Goal: Information Seeking & Learning: Learn about a topic

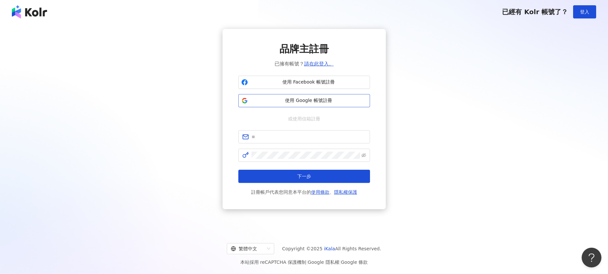
click at [288, 101] on span "使用 Google 帳號註冊" at bounding box center [308, 100] width 116 height 7
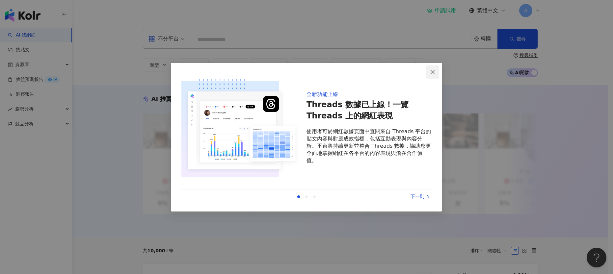
click at [433, 70] on icon "close" at bounding box center [432, 71] width 5 height 5
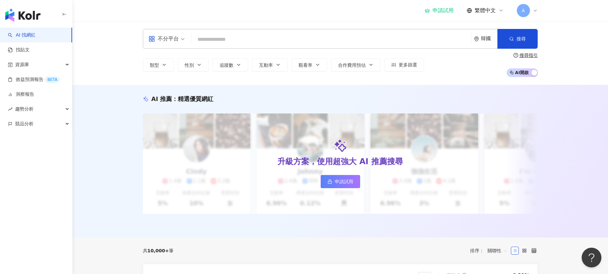
click at [484, 37] on div "韓國" at bounding box center [489, 39] width 16 height 6
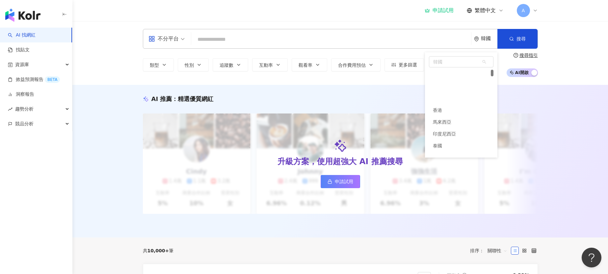
scroll to position [36, 0]
click at [448, 62] on span "韓國" at bounding box center [461, 62] width 64 height 11
type input "*"
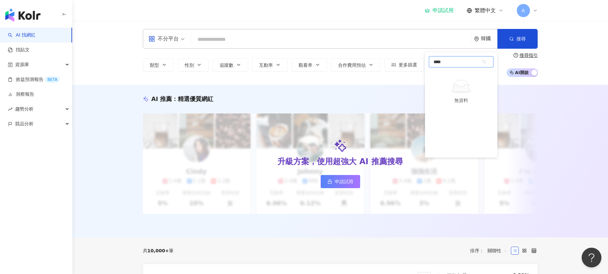
type input "**"
click at [446, 75] on div "美國" at bounding box center [461, 75] width 65 height 12
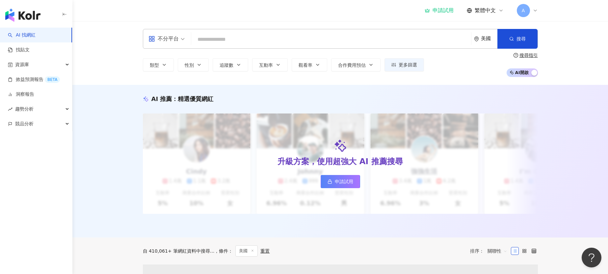
click at [232, 40] on input "search" at bounding box center [331, 39] width 274 height 13
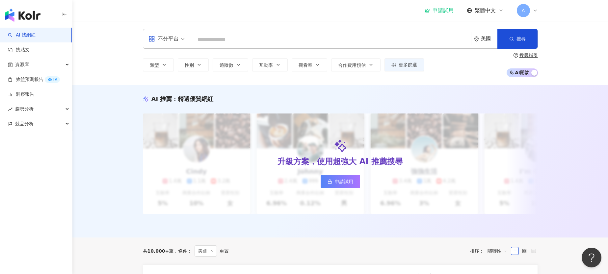
type input "*"
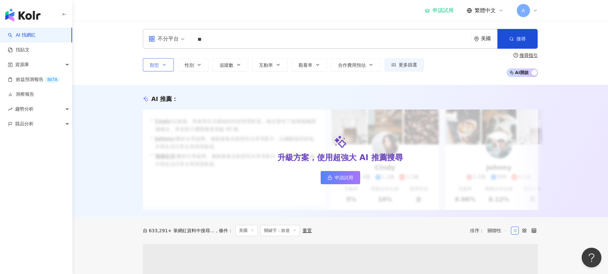
type input "**"
click at [159, 64] on button "類型" at bounding box center [158, 64] width 31 height 13
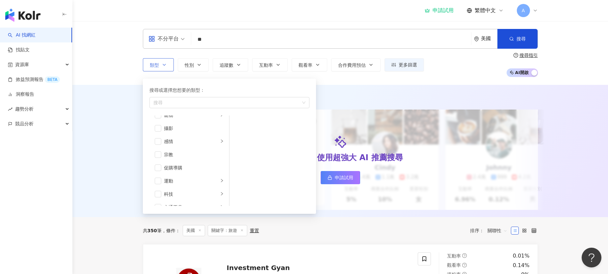
scroll to position [228, 0]
click at [182, 182] on div "旅遊" at bounding box center [191, 184] width 55 height 7
click at [238, 179] on span "button" at bounding box center [238, 176] width 7 height 7
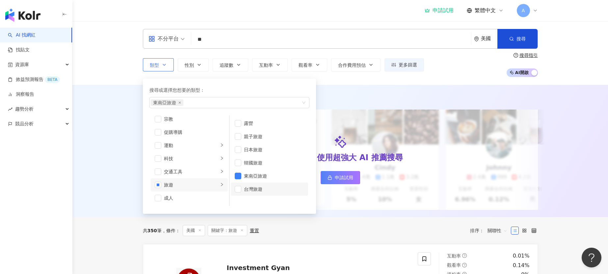
click at [239, 193] on li "台灣旅遊" at bounding box center [269, 189] width 77 height 13
click at [236, 102] on div "東南亞旅遊 台灣旅遊" at bounding box center [226, 102] width 150 height 7
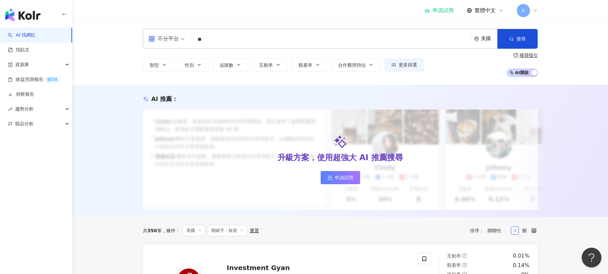
click at [336, 92] on div "AI 推薦 ： 升級方案，使用超強大 AI 推薦搜尋 申請試用 • [PERSON_NAME] : 以旅遊、美食和生活風格的內容而受歡迎，最近發布了超商隱藏調…" at bounding box center [339, 151] width 535 height 132
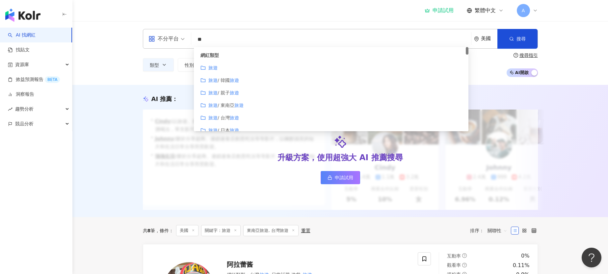
drag, startPoint x: 216, startPoint y: 38, endPoint x: 191, endPoint y: 38, distance: 24.7
click at [191, 38] on div "不分平台 ** 美國 搜尋 customizedTag 網紅類型 旅遊 旅遊 / 韓國 旅遊 旅遊 / 親子 旅遊 旅遊 / 東南亞 旅遊 旅遊 / 台灣 旅…" at bounding box center [340, 39] width 395 height 20
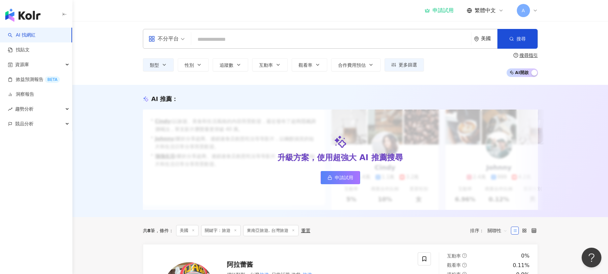
click at [124, 110] on div "AI 推薦 ： 升級方案，使用超強大 AI 推薦搜尋 申請試用 • [PERSON_NAME] : 以旅遊、美食和生活風格的內容而受歡迎，最近發布了超商隱藏調…" at bounding box center [339, 151] width 535 height 132
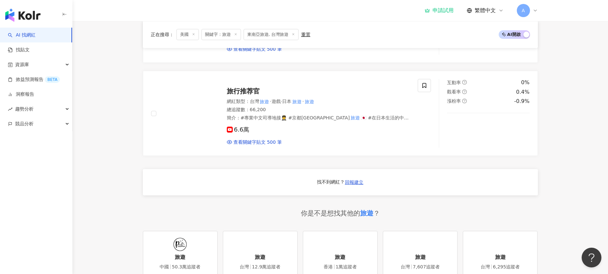
scroll to position [453, 0]
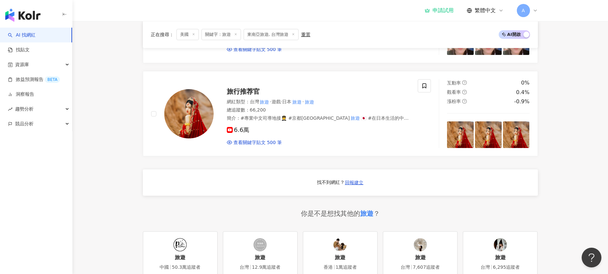
click at [227, 194] on div "找不到網紅？ 回報建立" at bounding box center [340, 182] width 395 height 26
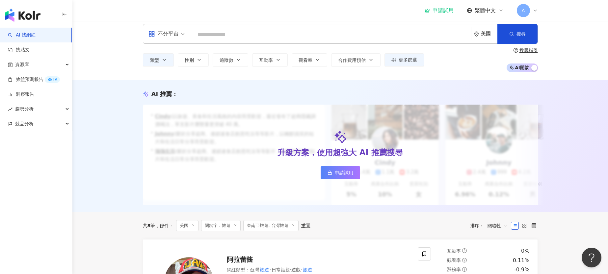
scroll to position [0, 0]
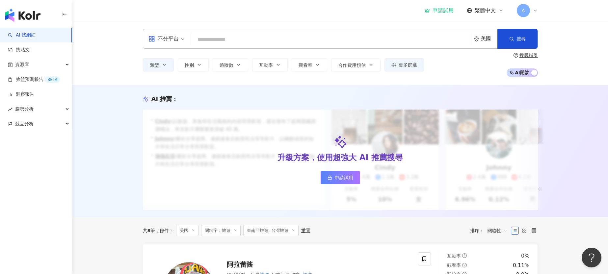
click at [227, 38] on input "search" at bounding box center [331, 39] width 274 height 13
click at [164, 63] on icon "button" at bounding box center [164, 64] width 5 height 5
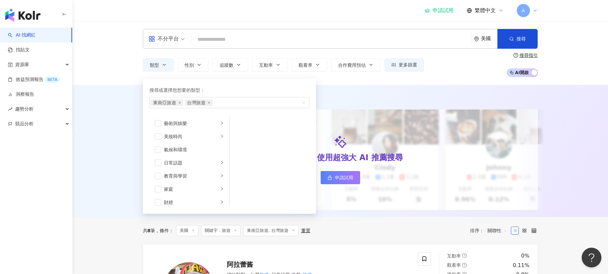
click at [116, 113] on div "AI 推薦 ： 升級方案，使用超強大 AI 推薦搜尋 申請試用 • [PERSON_NAME] : 以旅遊、美食和生活風格的內容而受歡迎，最近發布了超商隱藏調…" at bounding box center [339, 151] width 535 height 132
